Goal: Task Accomplishment & Management: Use online tool/utility

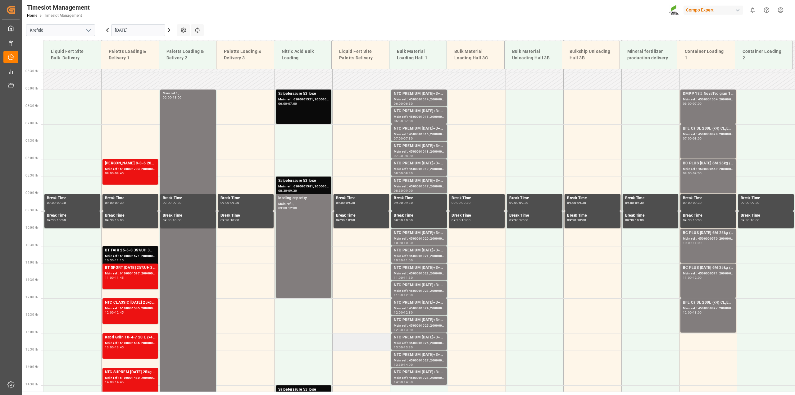
scroll to position [188, 0]
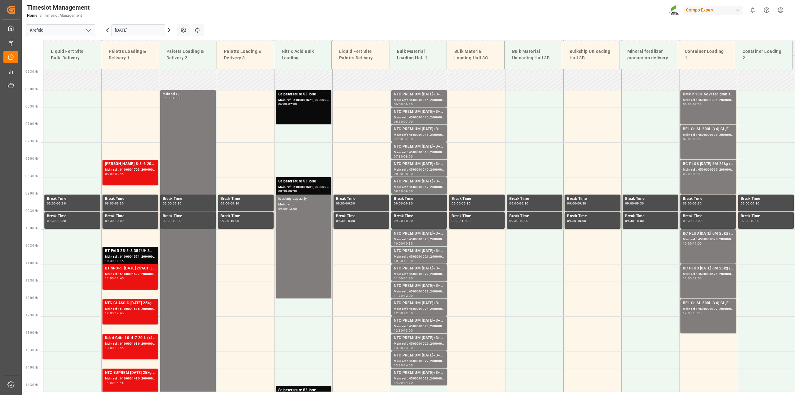
click at [167, 30] on icon at bounding box center [168, 29] width 7 height 7
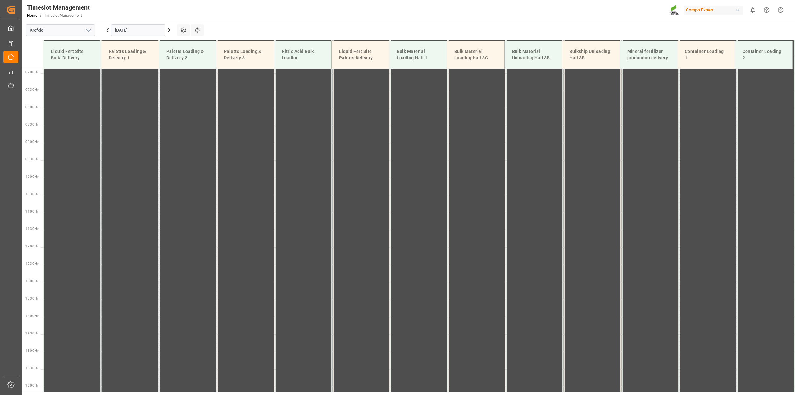
scroll to position [316, 0]
click at [168, 30] on icon at bounding box center [168, 29] width 7 height 7
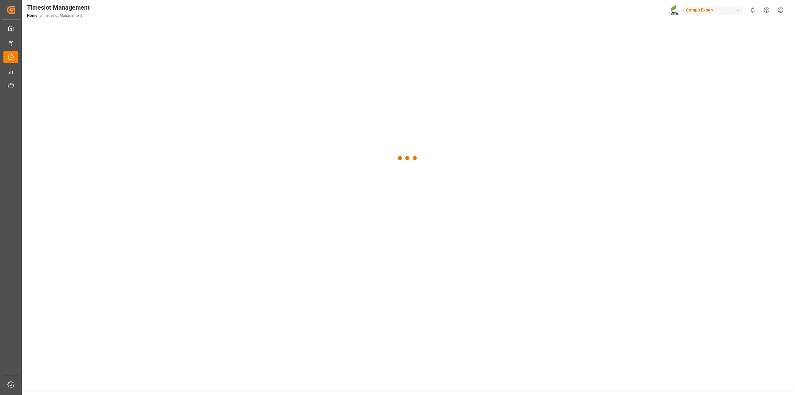
click at [169, 24] on div at bounding box center [408, 158] width 772 height 276
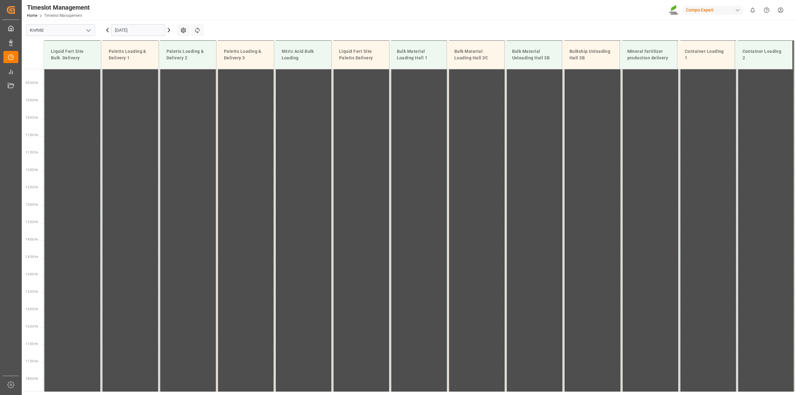
click at [169, 30] on icon at bounding box center [168, 29] width 7 height 7
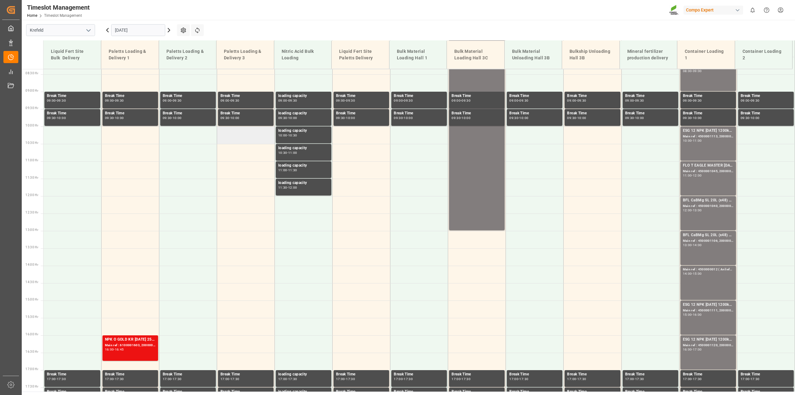
scroll to position [160, 0]
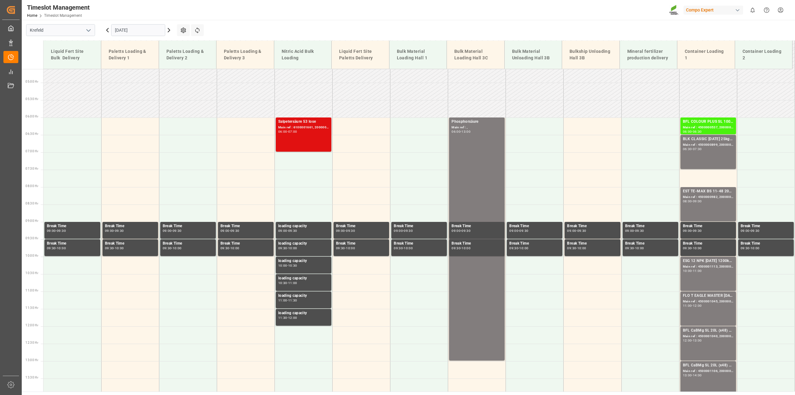
click at [321, 127] on div "Main ref : 6100001661, 2000001409" at bounding box center [303, 127] width 51 height 5
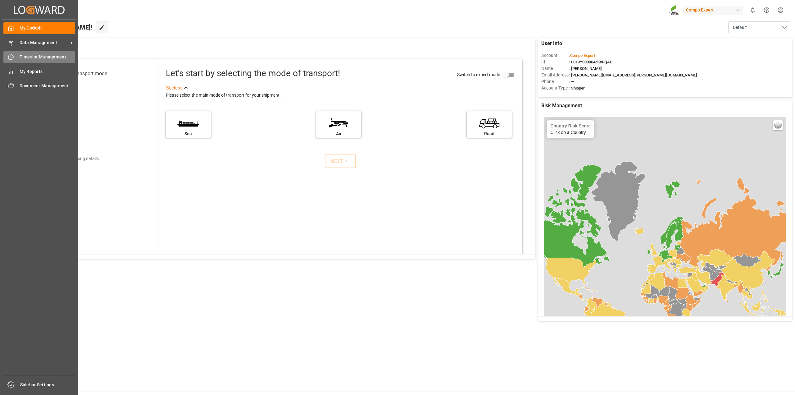
click at [27, 55] on span "Timeslot Management" at bounding box center [48, 57] width 56 height 7
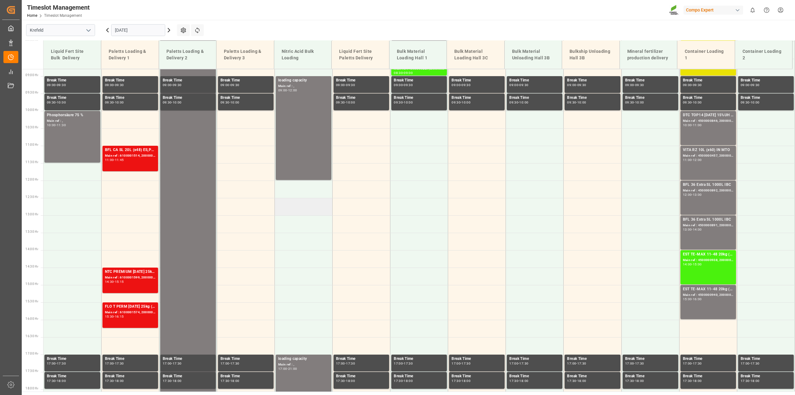
scroll to position [316, 0]
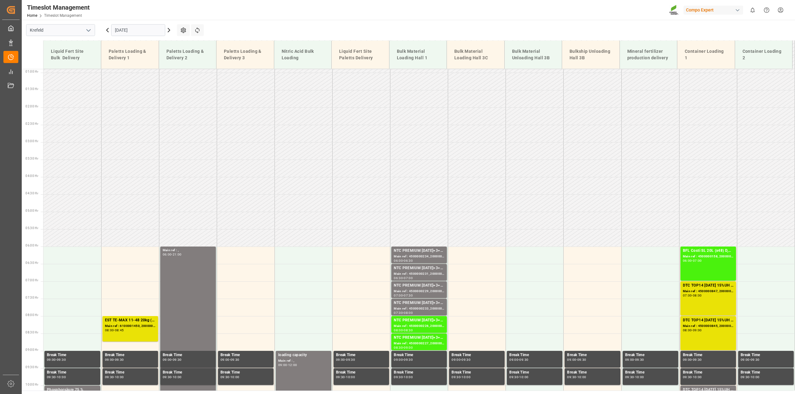
scroll to position [93, 0]
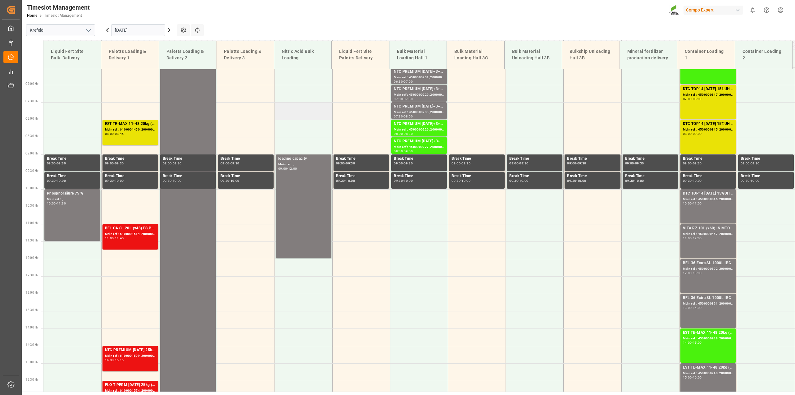
scroll to position [226, 0]
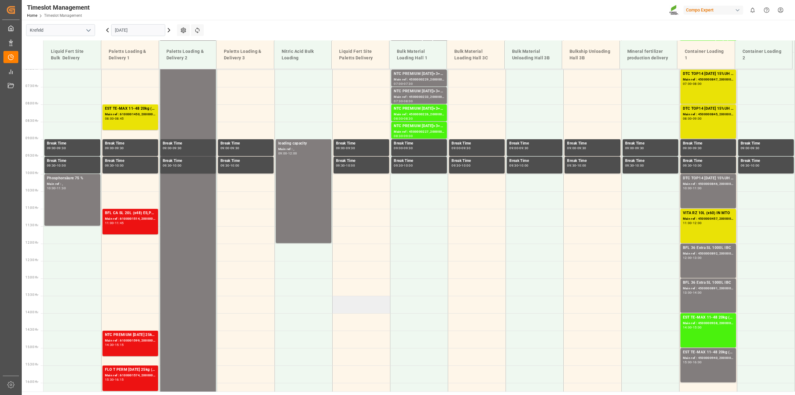
scroll to position [226, 0]
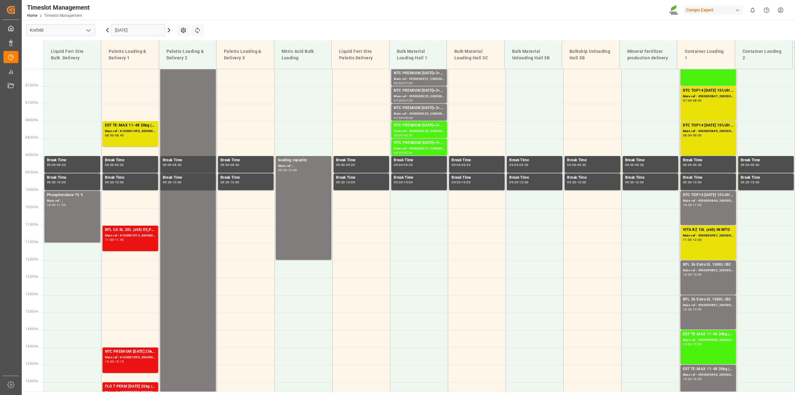
click at [170, 31] on icon at bounding box center [168, 29] width 7 height 7
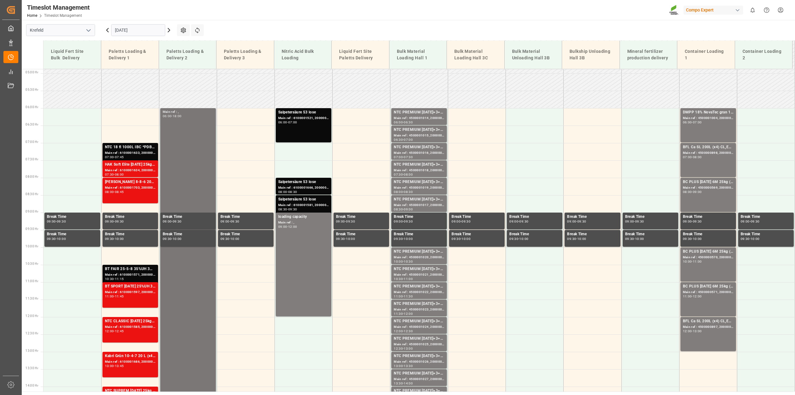
scroll to position [164, 0]
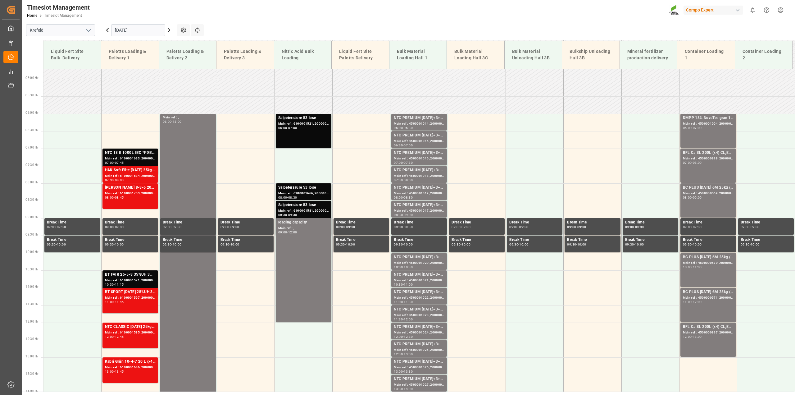
click at [170, 32] on icon at bounding box center [168, 29] width 7 height 7
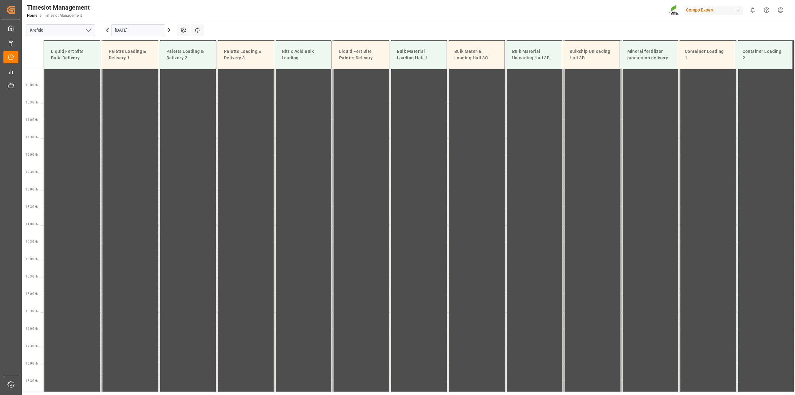
scroll to position [350, 0]
click at [169, 32] on icon at bounding box center [169, 30] width 2 height 4
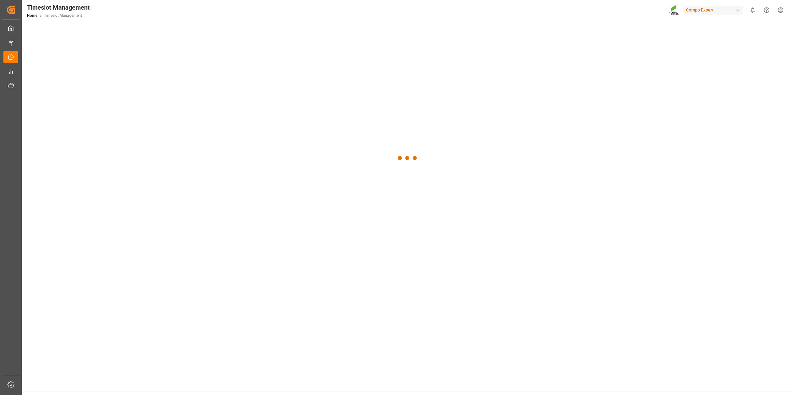
click at [169, 32] on div at bounding box center [408, 158] width 772 height 276
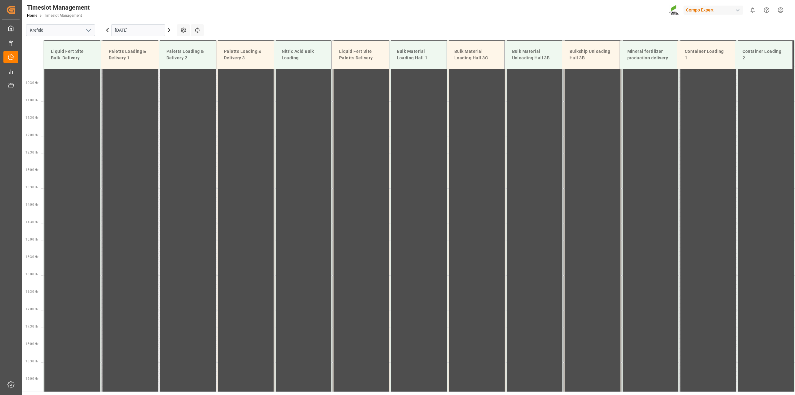
click at [169, 32] on icon at bounding box center [169, 30] width 2 height 4
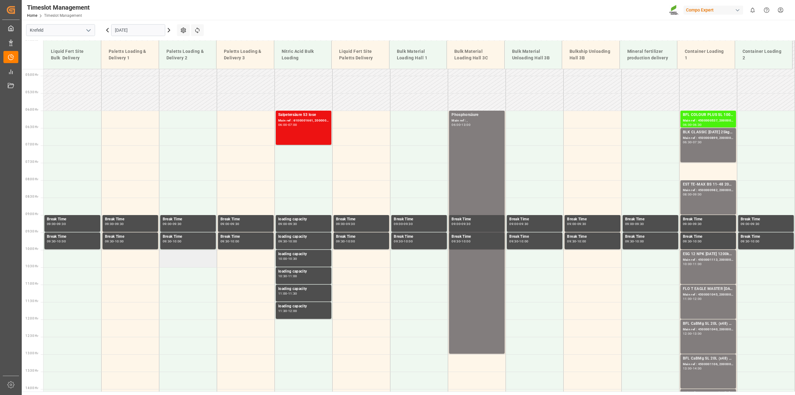
scroll to position [164, 0]
